Goal: Transaction & Acquisition: Purchase product/service

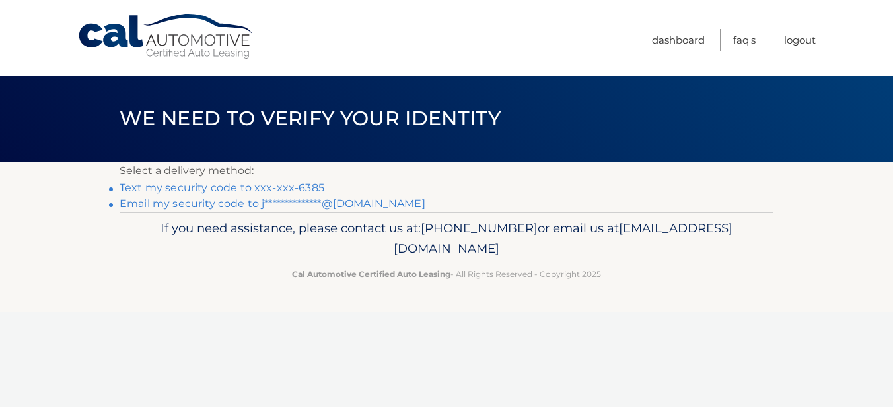
click at [310, 192] on link "Text my security code to xxx-xxx-6385" at bounding box center [222, 188] width 205 height 13
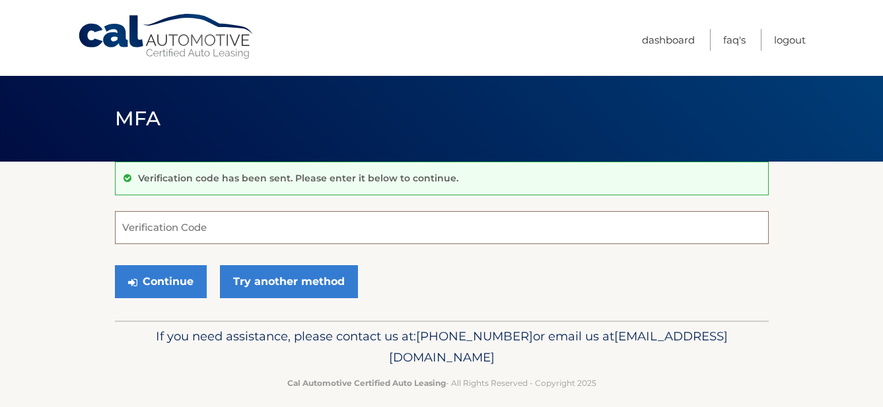
click at [239, 226] on input "Verification Code" at bounding box center [442, 227] width 654 height 33
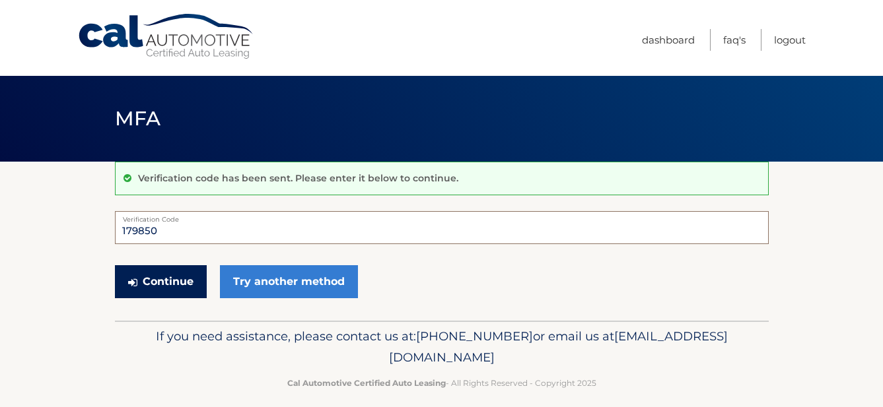
type input "179850"
click at [164, 283] on button "Continue" at bounding box center [161, 281] width 92 height 33
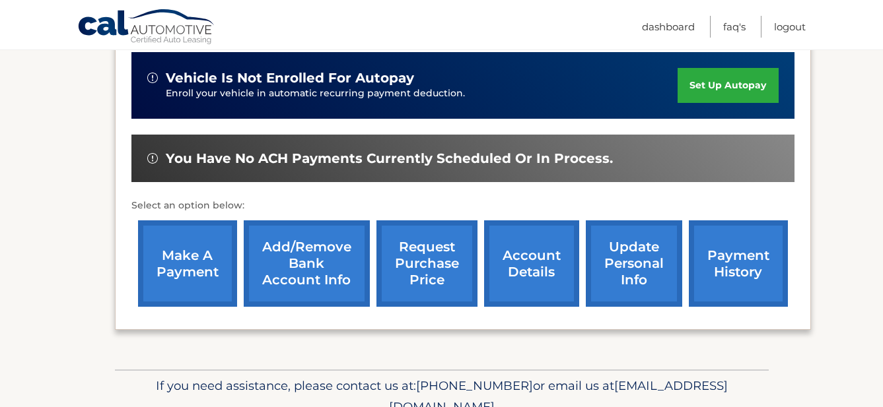
scroll to position [393, 0]
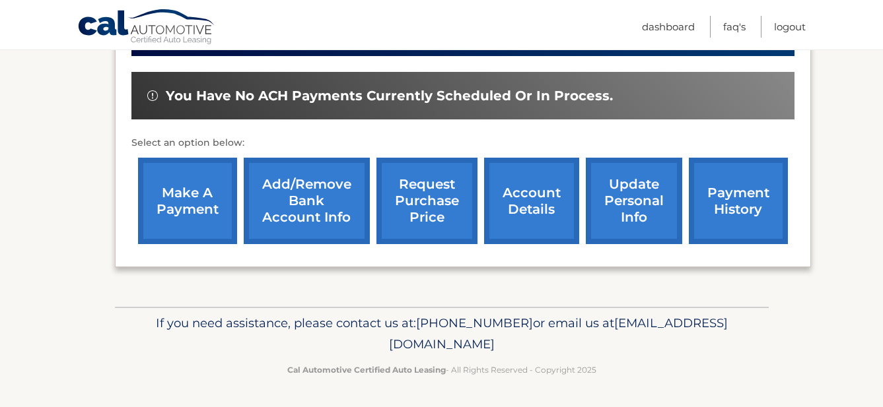
click at [186, 203] on link "make a payment" at bounding box center [187, 201] width 99 height 87
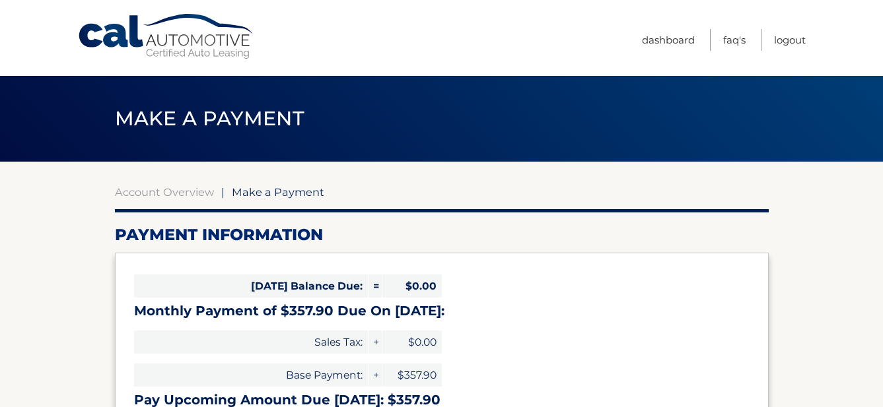
select select "NTQxOWI3ODEtZmZmYS00ZGMyLWJmYjgtMjRlOWY1ODYwOWRk"
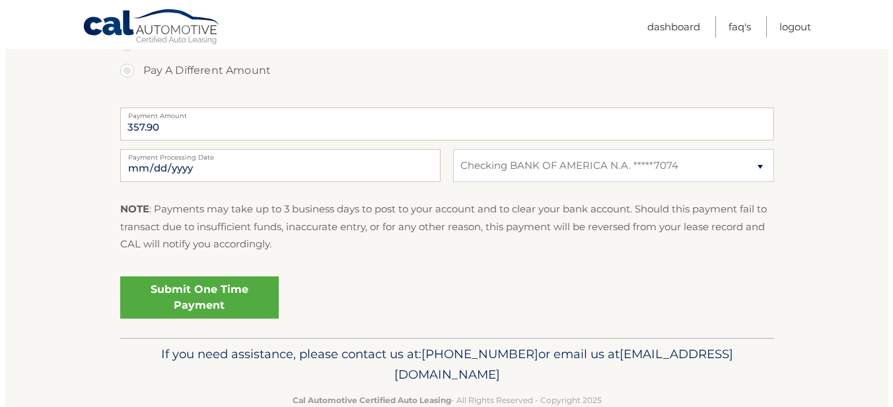
scroll to position [528, 0]
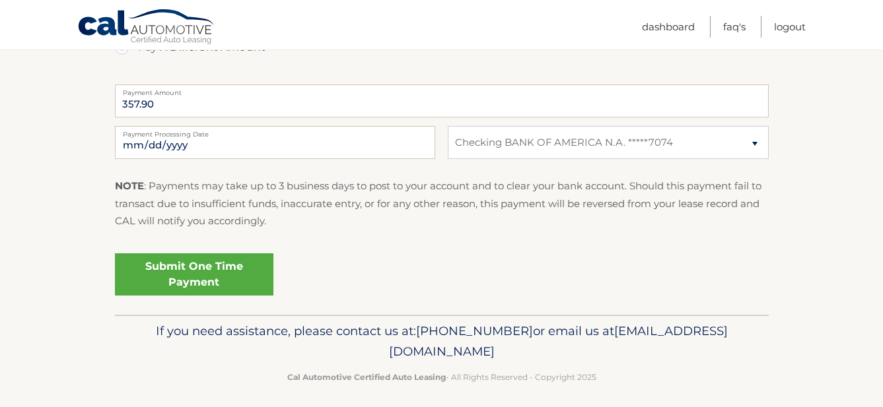
click at [215, 274] on link "Submit One Time Payment" at bounding box center [194, 275] width 158 height 42
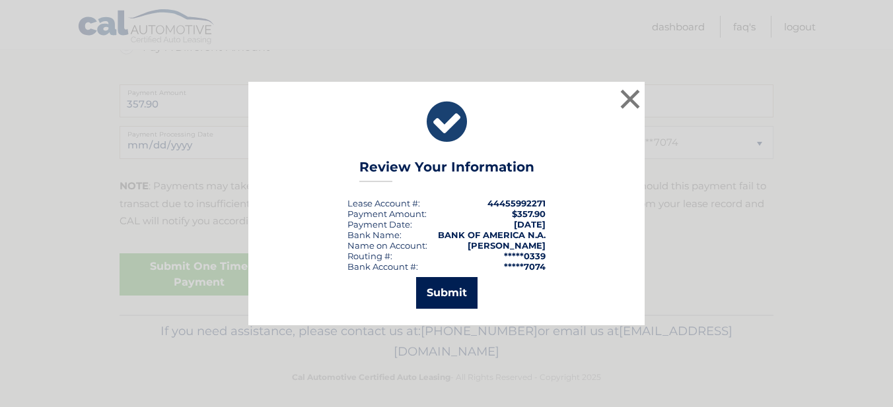
click at [442, 297] on button "Submit" at bounding box center [446, 293] width 61 height 32
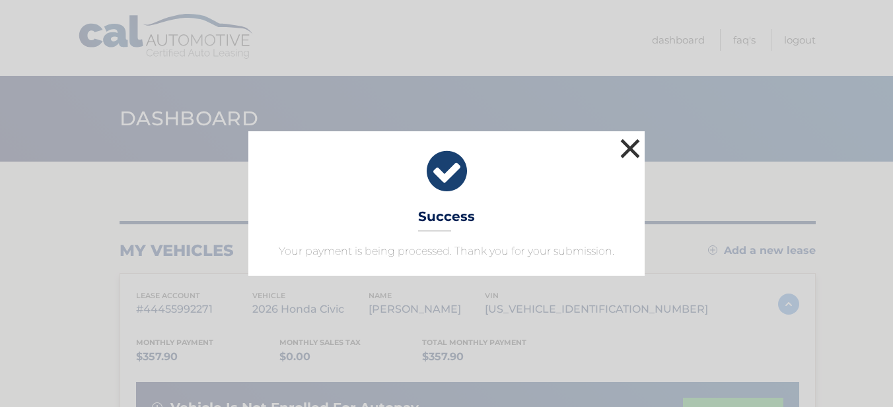
click at [633, 143] on button "×" at bounding box center [630, 148] width 26 height 26
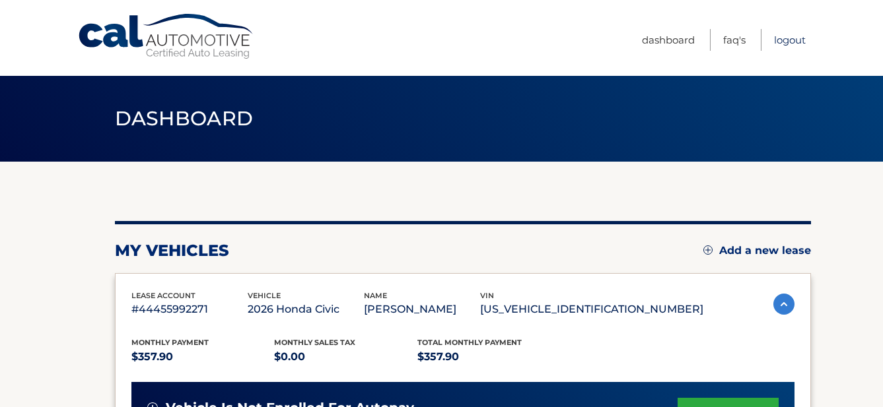
click at [784, 41] on link "Logout" at bounding box center [790, 40] width 32 height 22
